Goal: Find contact information: Find contact information

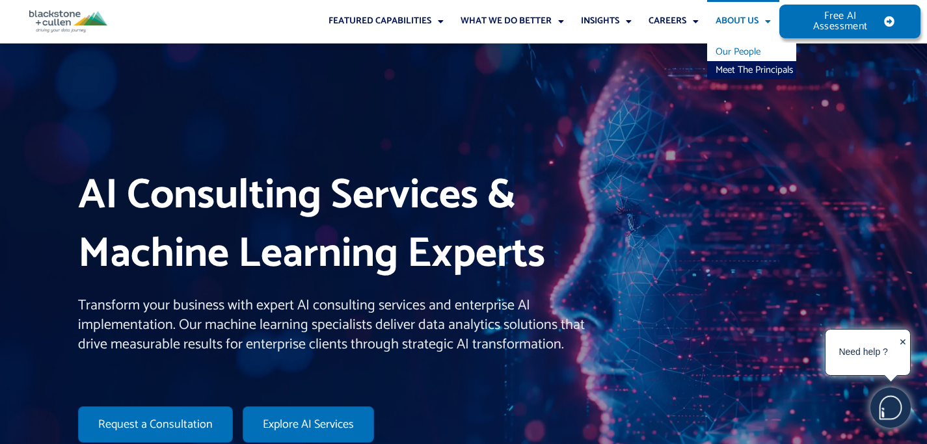
click at [738, 50] on link "Our People" at bounding box center [751, 52] width 89 height 18
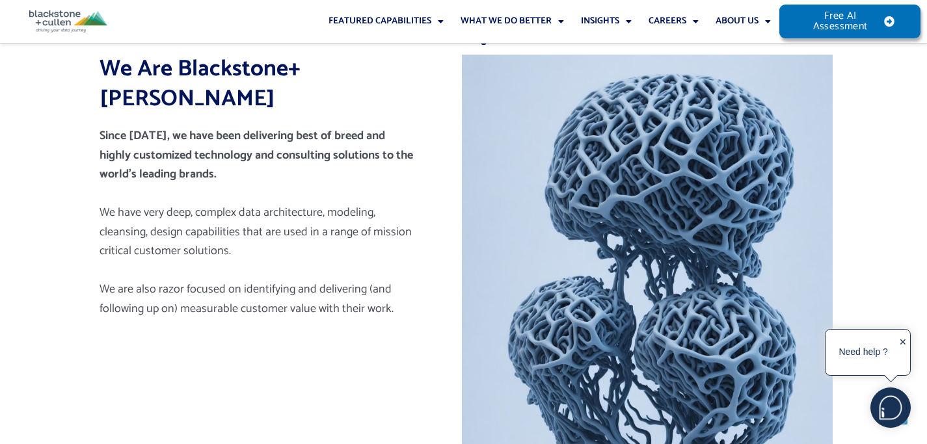
scroll to position [455, 0]
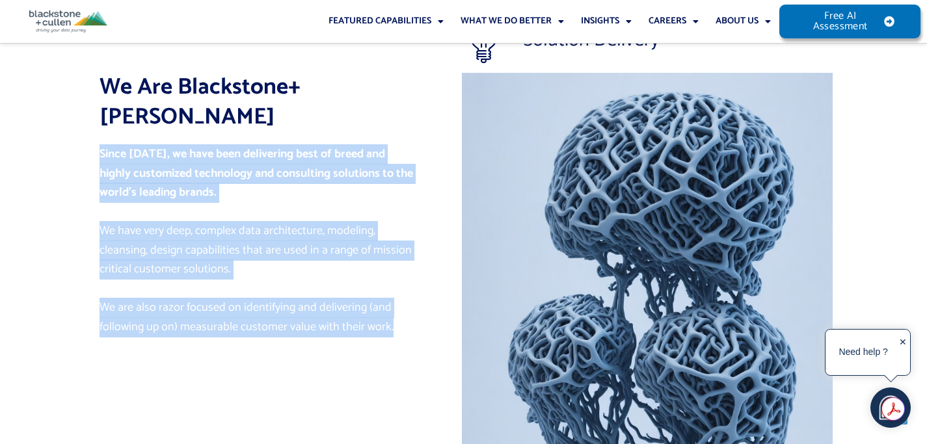
drag, startPoint x: 392, startPoint y: 299, endPoint x: 98, endPoint y: 124, distance: 342.2
click at [100, 145] on div "Since 1989, we have been delivering best of breed and highly customized technol…" at bounding box center [279, 241] width 358 height 192
copy div "Since 1989, we have been delivering best of breed and highly customized technol…"
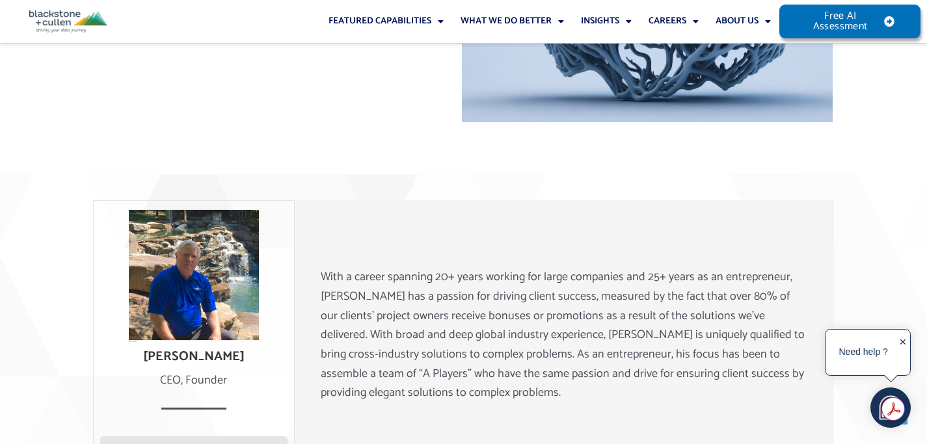
scroll to position [956, 0]
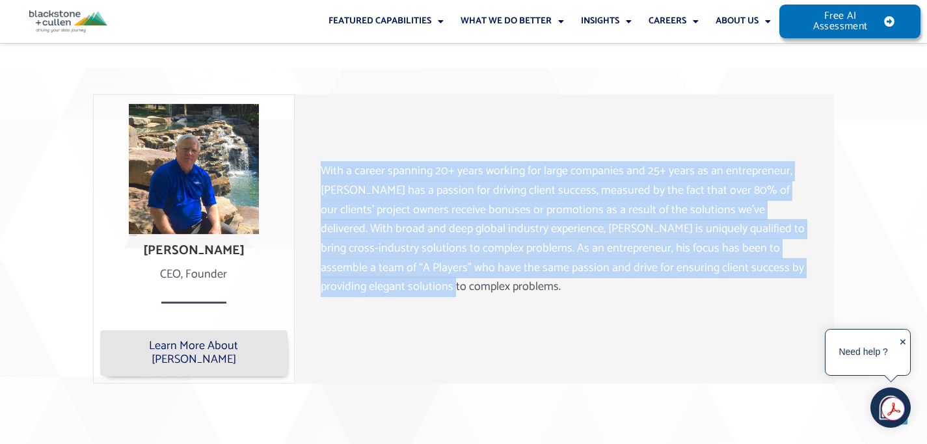
drag, startPoint x: 371, startPoint y: 278, endPoint x: 302, endPoint y: 150, distance: 145.5
click at [302, 150] on div "With a career spanning 20+ years working for large companies and 25+ years as a…" at bounding box center [564, 238] width 527 height 193
copy p "With a career spanning 20+ years working for large companies and 25+ years as a…"
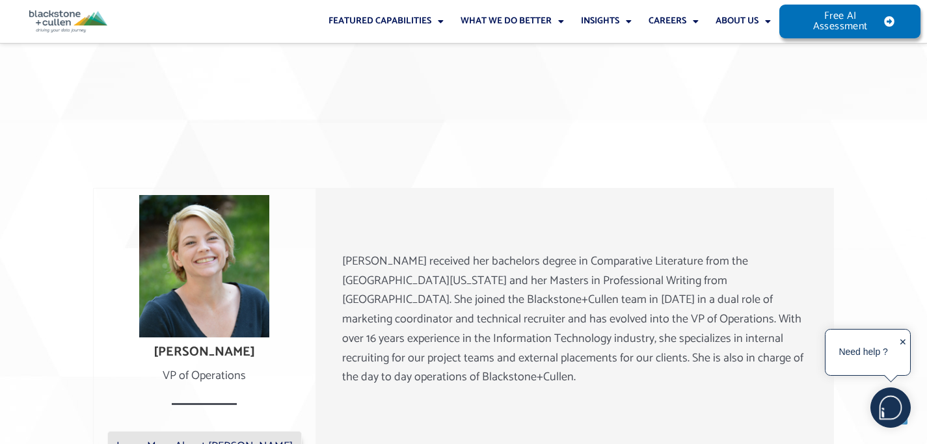
scroll to position [1354, 0]
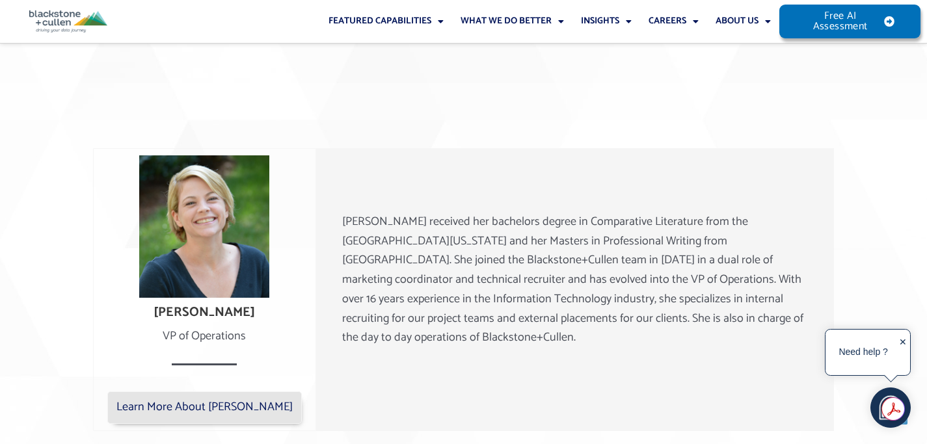
drag, startPoint x: 440, startPoint y: 315, endPoint x: 329, endPoint y: 209, distance: 153.7
click at [329, 209] on div "Lindsay Fraley received her bachelors degree in Comparative Literature from the…" at bounding box center [575, 289] width 505 height 193
copy p "Lindsay Fraley received her bachelors degree in Comparative Literature from the…"
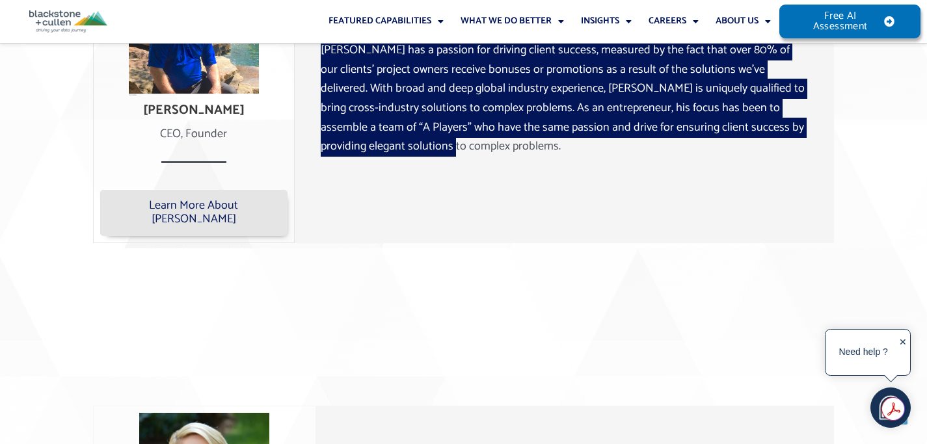
scroll to position [1097, 0]
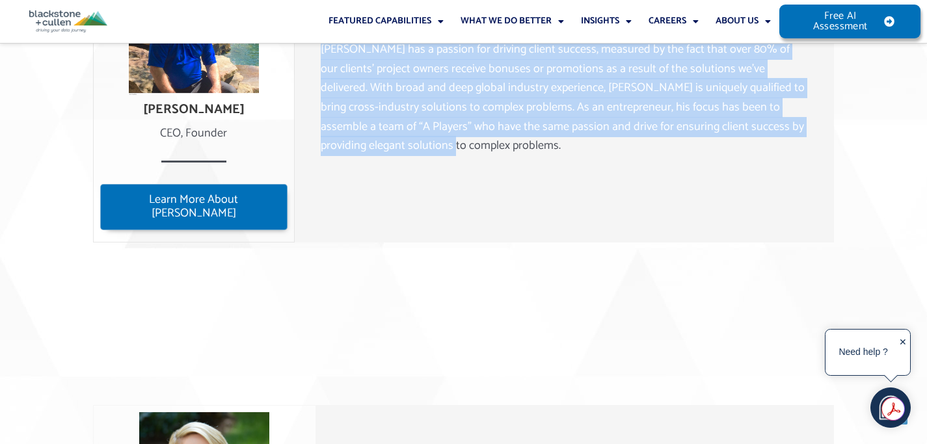
click at [216, 200] on span "Learn More About Lee" at bounding box center [193, 207] width 169 height 28
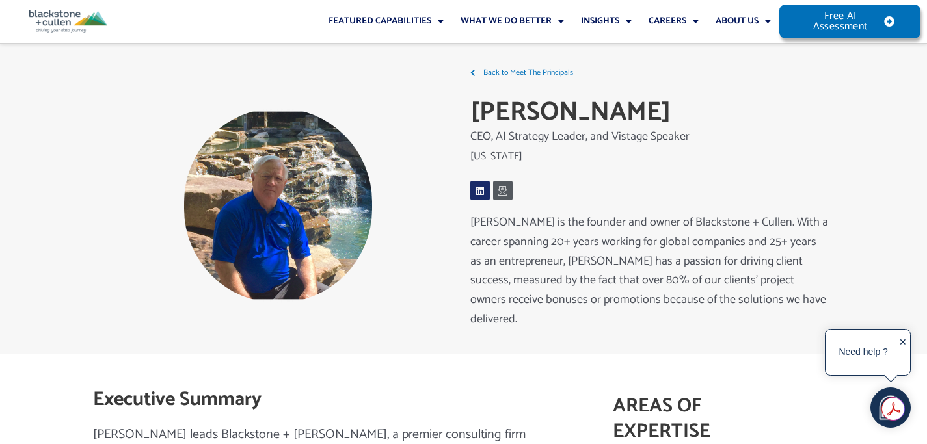
click at [476, 184] on link "Linkedin" at bounding box center [480, 191] width 20 height 20
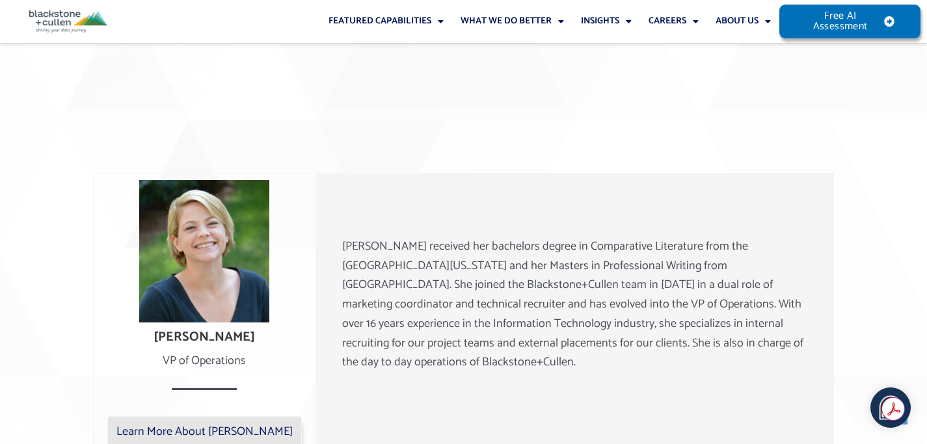
scroll to position [1351, 0]
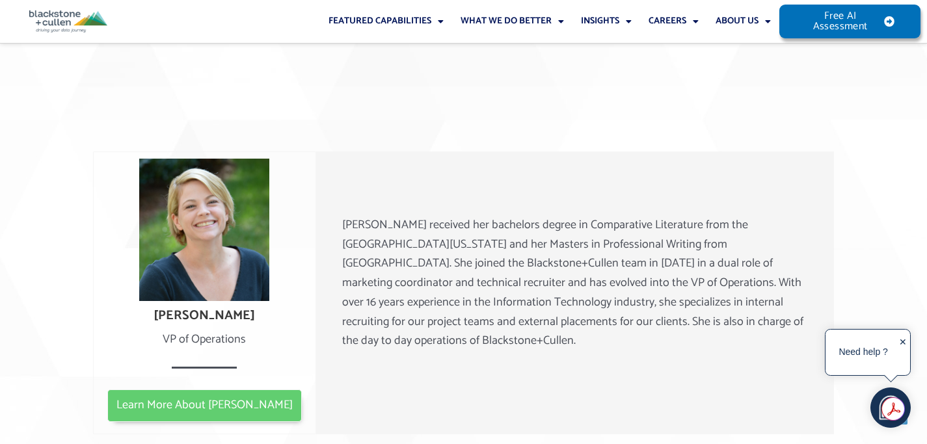
click at [232, 399] on span "Learn More About Lindsay" at bounding box center [204, 406] width 176 height 14
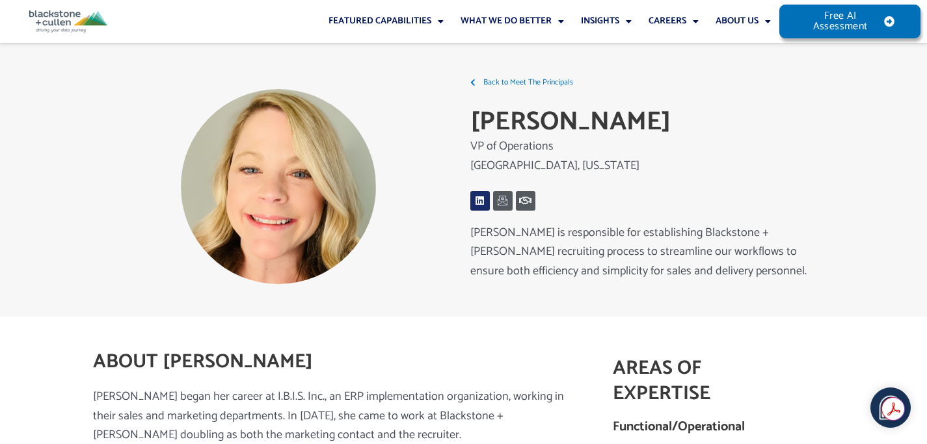
click at [481, 201] on icon at bounding box center [480, 201] width 10 height 10
